Goal: Check status: Check status

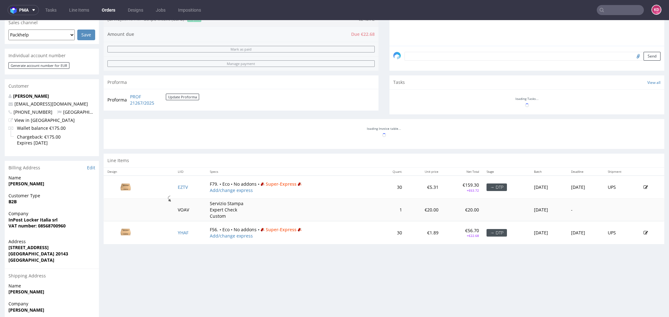
scroll to position [239, 0]
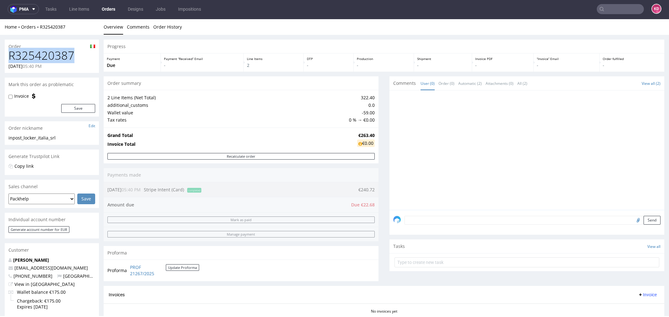
drag, startPoint x: 80, startPoint y: 55, endPoint x: 8, endPoint y: 56, distance: 72.2
click at [8, 56] on div "R325420387 [DATE] 05:40 PM" at bounding box center [52, 61] width 94 height 24
copy h1 "R325420387"
click at [207, 74] on div "Progress Payment Due Payment “Received” Email - Line Items 2 DTP - Production -…" at bounding box center [384, 229] width 560 height 379
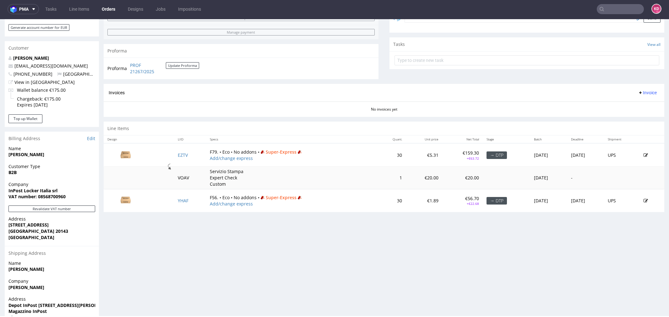
scroll to position [254, 0]
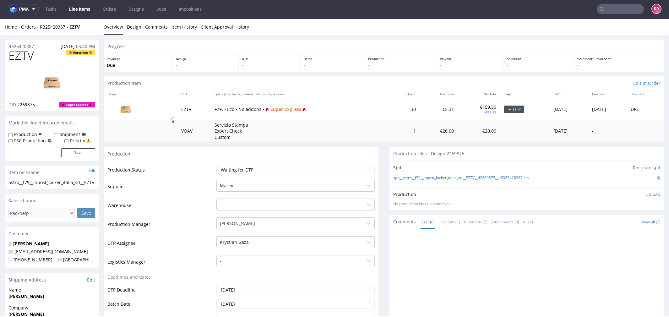
scroll to position [0, 0]
click at [82, 10] on link "Line Items" at bounding box center [79, 9] width 29 height 10
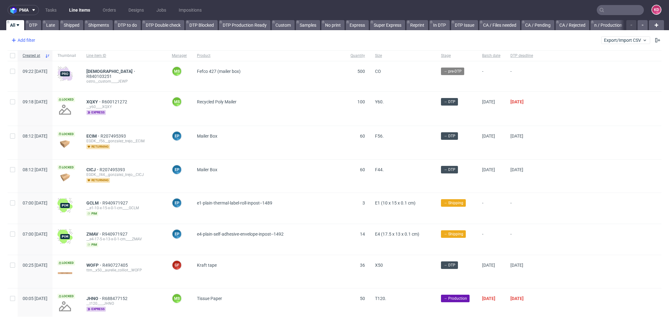
click at [30, 38] on div "Add filter" at bounding box center [23, 40] width 28 height 10
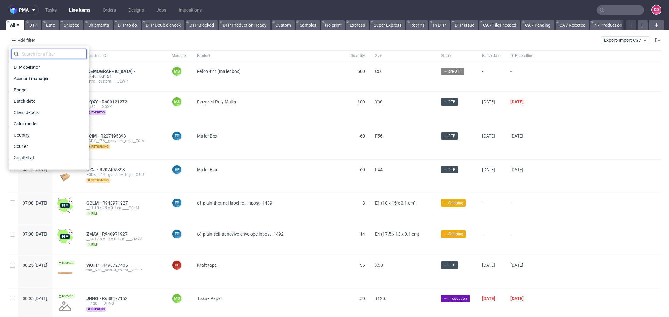
click at [52, 55] on input "text" at bounding box center [48, 54] width 75 height 10
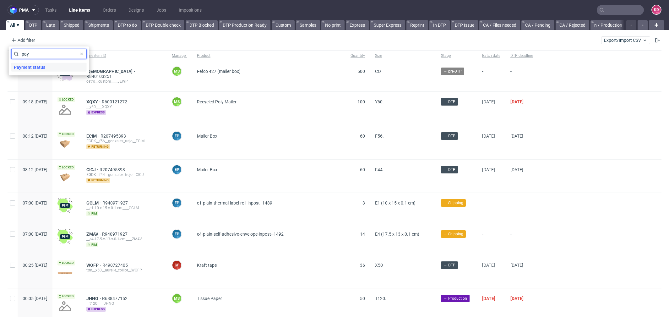
type input "pay"
click at [57, 68] on div "Payment status" at bounding box center [48, 67] width 75 height 9
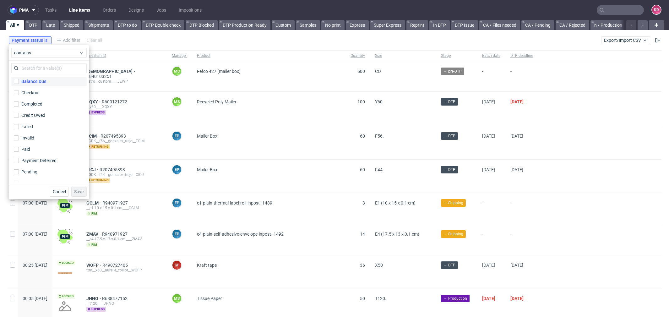
click at [49, 82] on label "Balance Due" at bounding box center [48, 81] width 75 height 9
click at [19, 82] on input "Balance Due" at bounding box center [16, 81] width 5 height 5
checkbox input "true"
click at [81, 192] on span "Save" at bounding box center [79, 191] width 10 height 4
